Goal: Check status: Check status

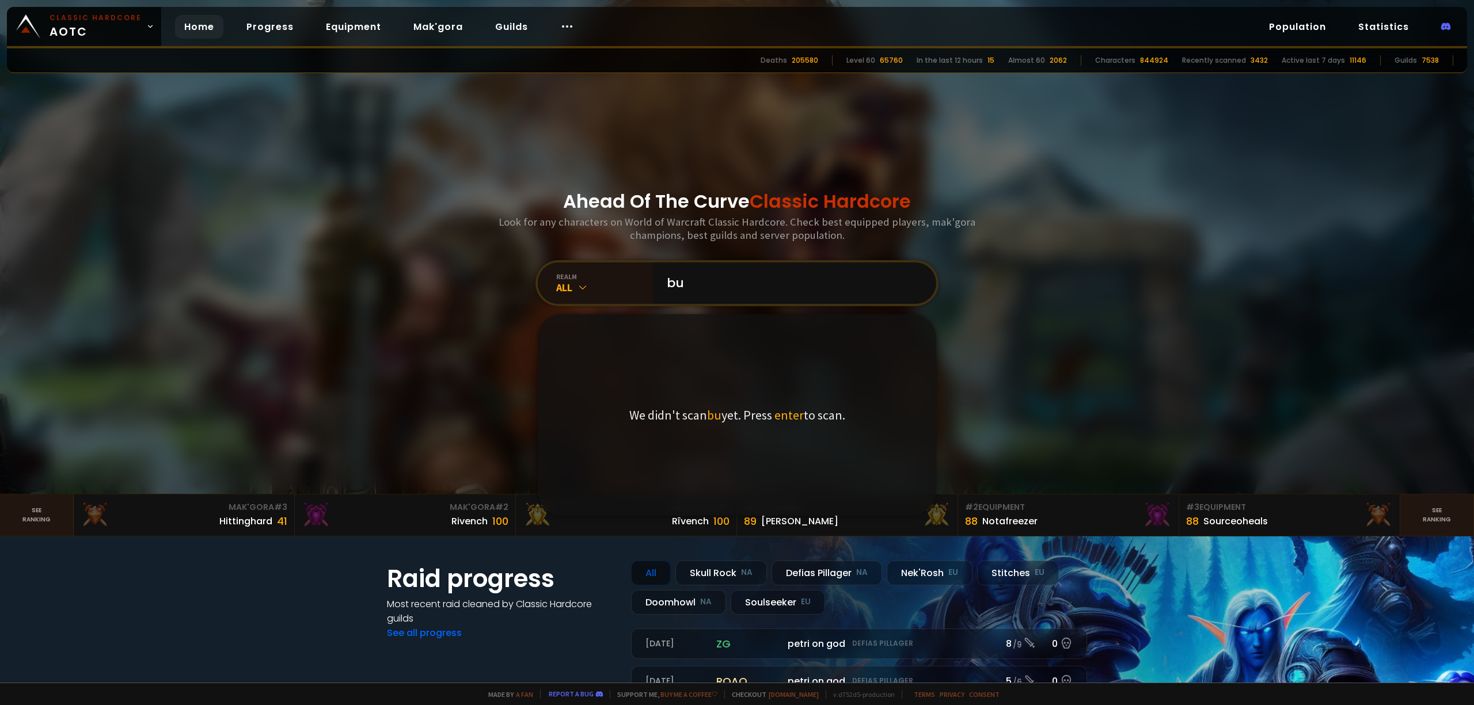
type input "b"
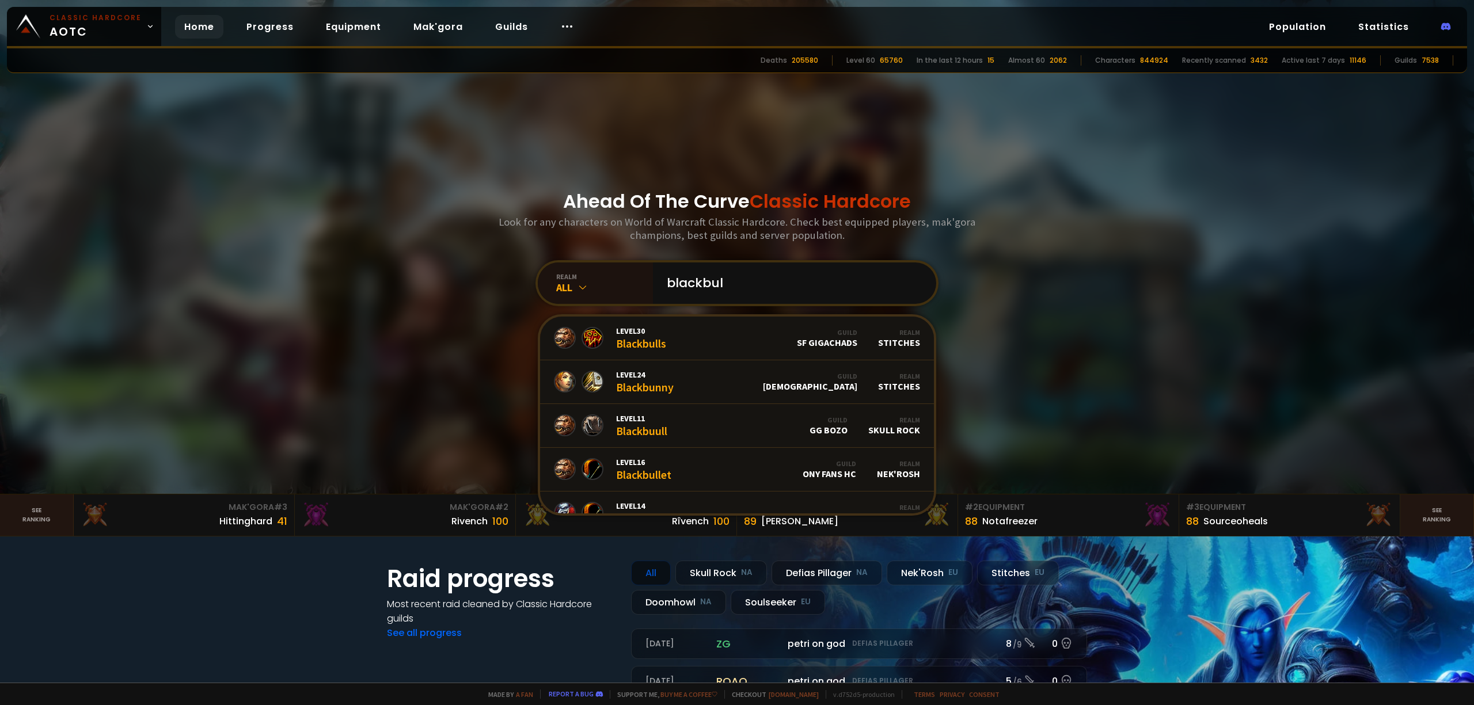
type input "blackbulk"
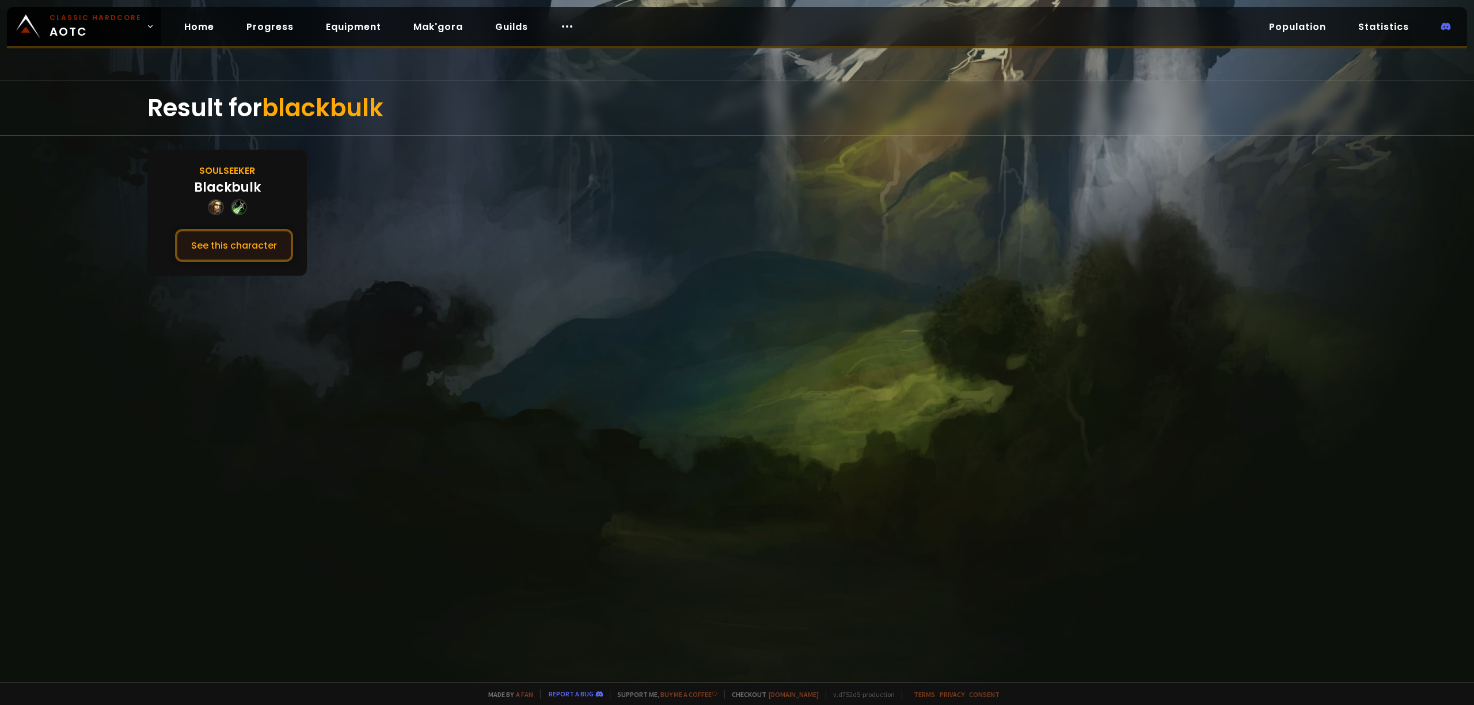
click at [240, 250] on button "See this character" at bounding box center [234, 245] width 118 height 33
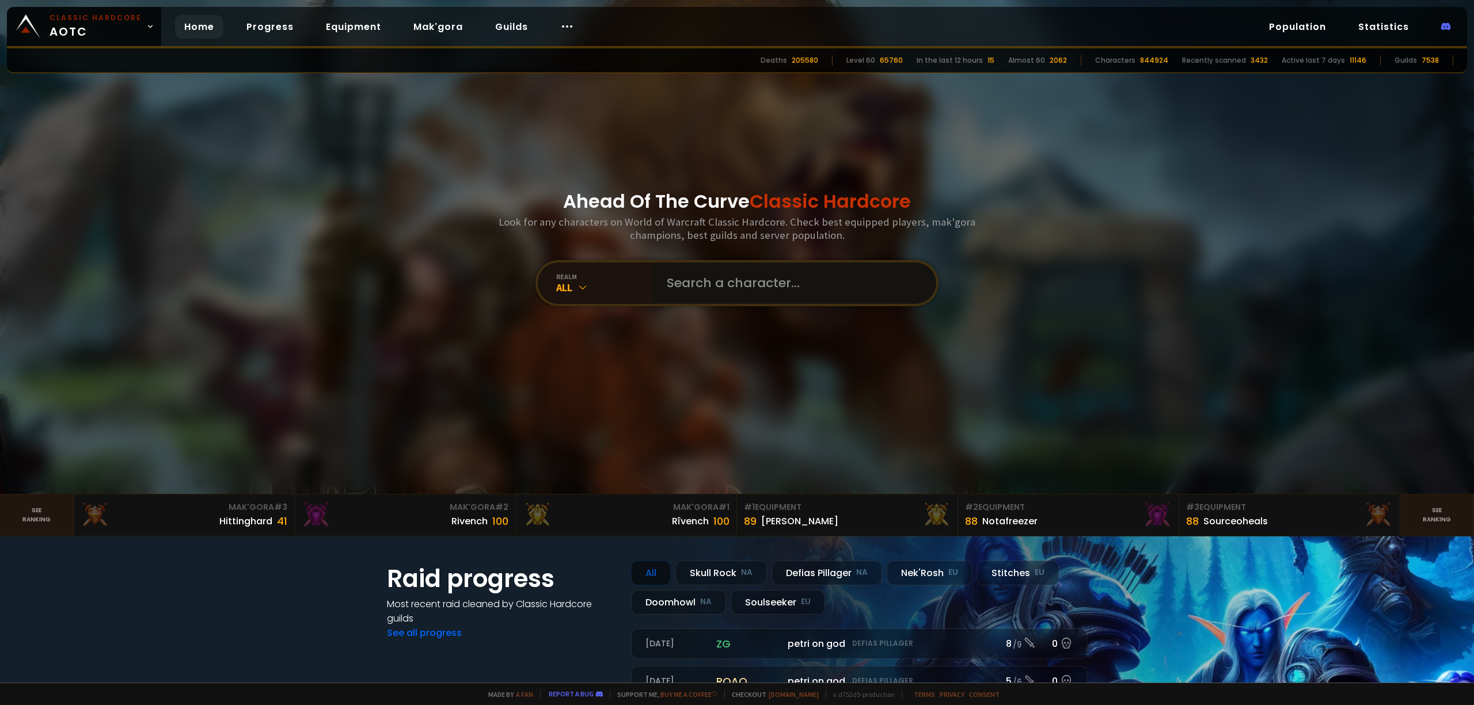
click at [696, 287] on input "text" at bounding box center [791, 283] width 263 height 41
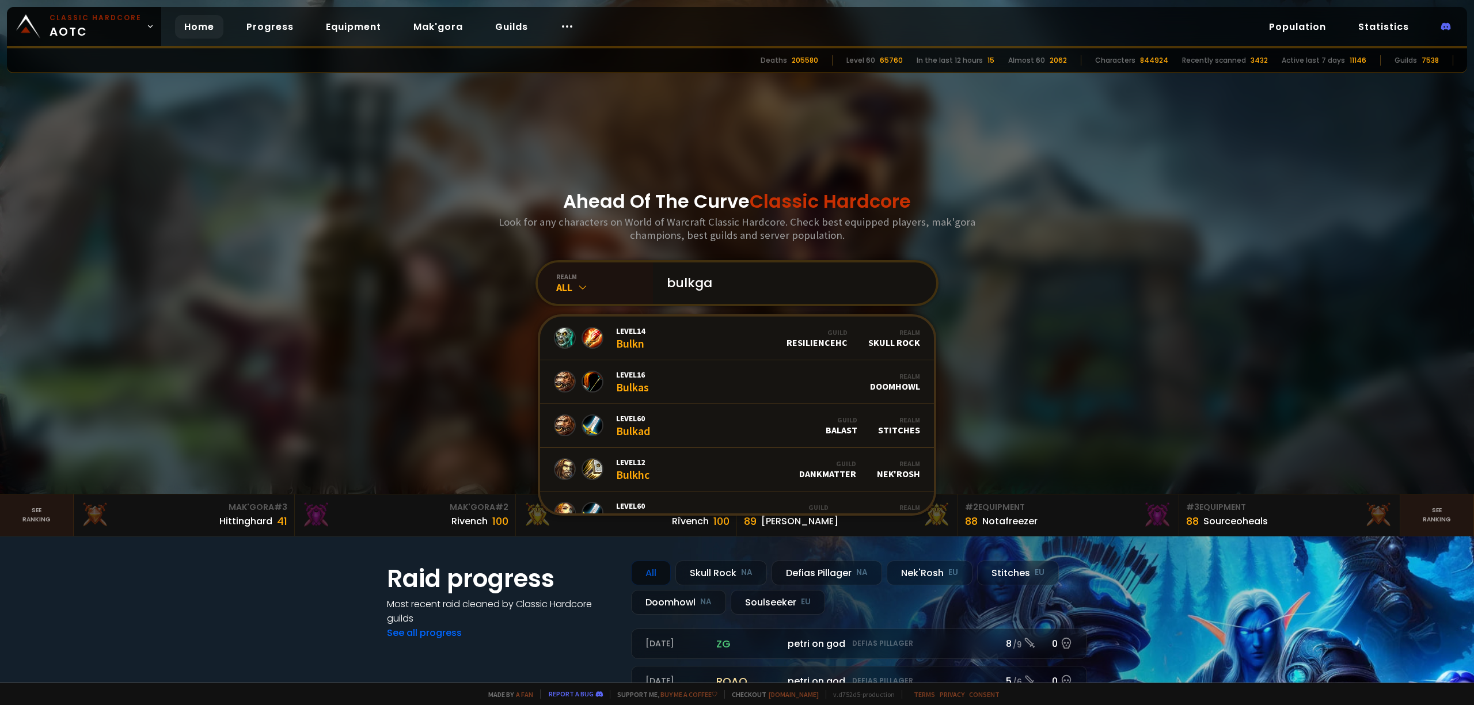
type input "bulkgay"
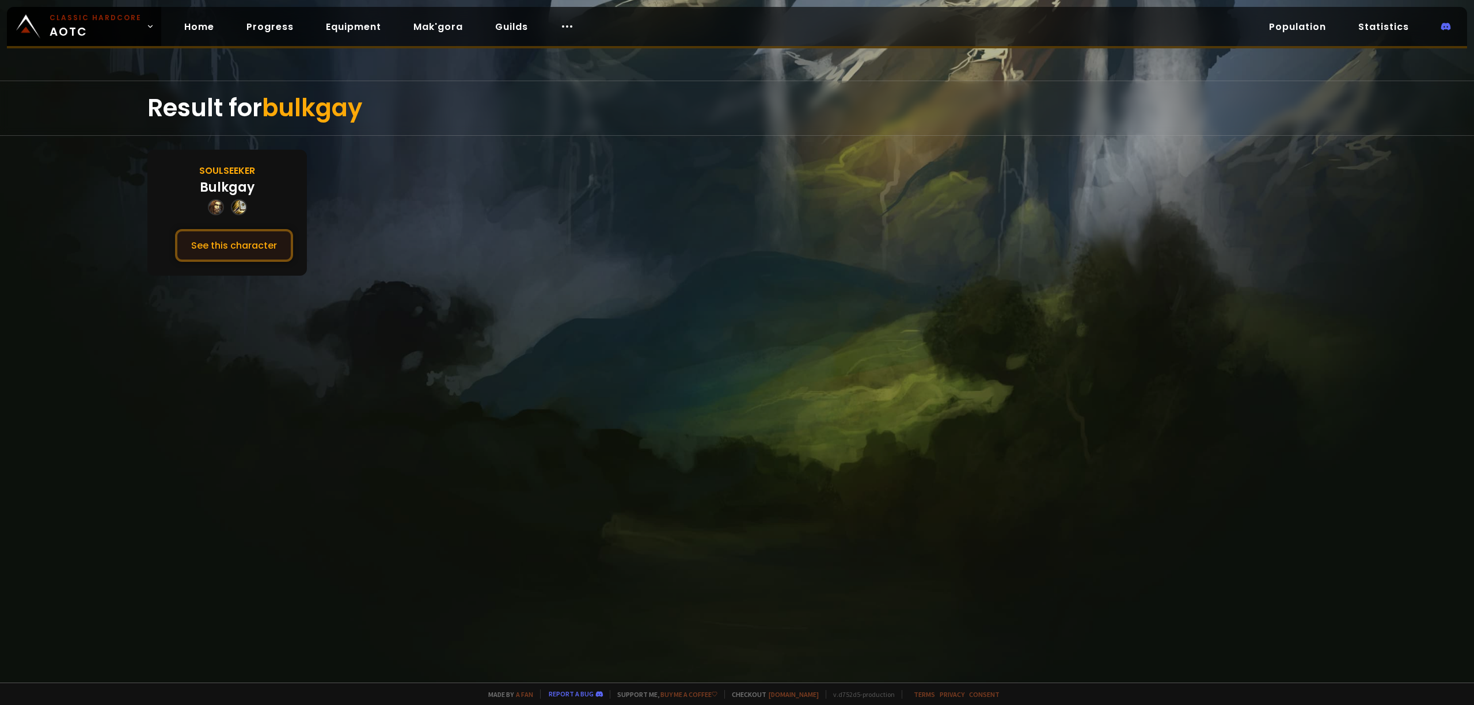
click at [244, 242] on button "See this character" at bounding box center [234, 245] width 118 height 33
